Goal: Check status: Check status

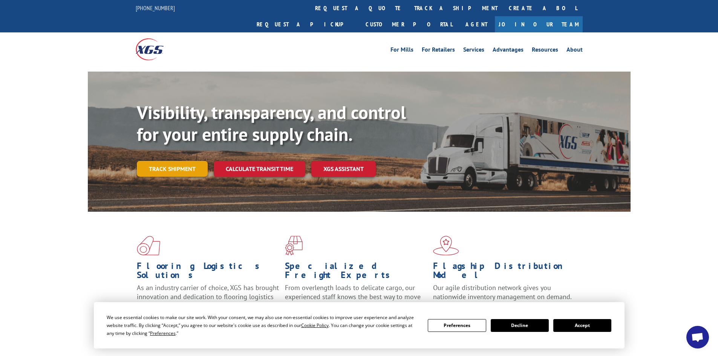
click at [160, 161] on link "Track shipment" at bounding box center [172, 169] width 71 height 16
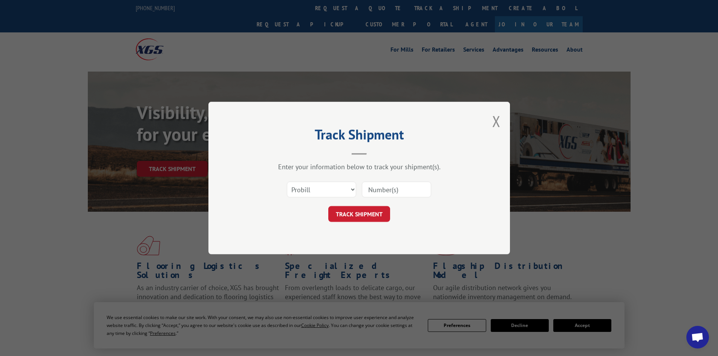
drag, startPoint x: 384, startPoint y: 193, endPoint x: 471, endPoint y: 204, distance: 87.3
click at [385, 193] on input at bounding box center [396, 190] width 69 height 16
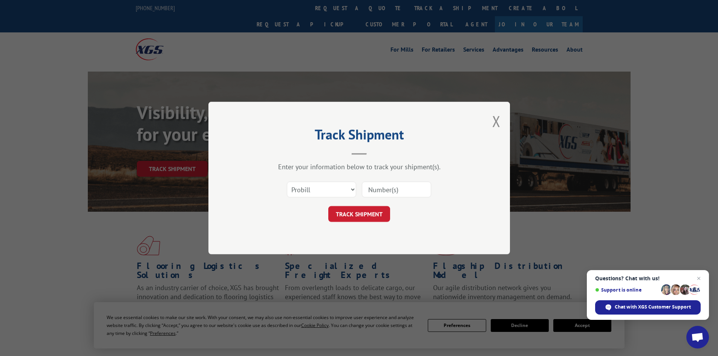
paste input "17690926"
type input "17690926"
click at [367, 216] on button "TRACK SHIPMENT" at bounding box center [359, 214] width 62 height 16
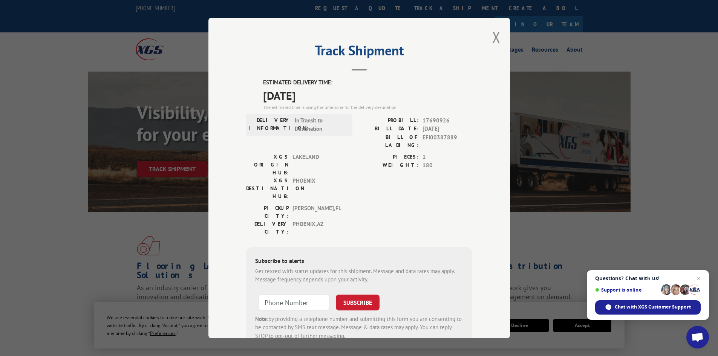
click at [432, 121] on span "17690926" at bounding box center [447, 120] width 50 height 9
copy span "17690926"
drag, startPoint x: 495, startPoint y: 35, endPoint x: 484, endPoint y: 32, distance: 11.7
click at [492, 35] on button "Close modal" at bounding box center [496, 37] width 8 height 20
